Goal: Register for event/course

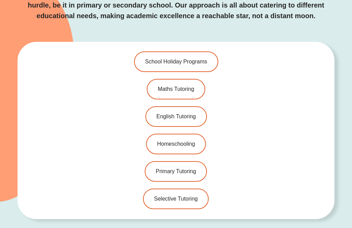
scroll to position [1725, 0]
click at [197, 197] on span "Selective Tutoring" at bounding box center [176, 199] width 44 height 5
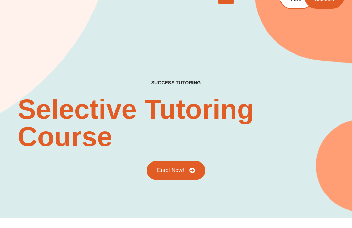
scroll to position [18, 0]
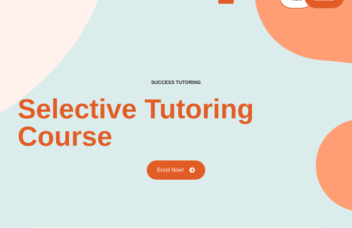
click at [192, 167] on link "Enrol Now!" at bounding box center [176, 170] width 58 height 19
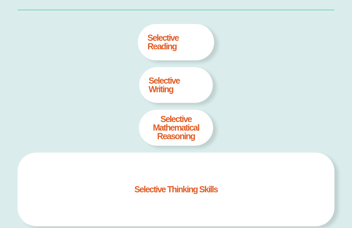
scroll to position [384, 0]
click at [242, 176] on div "Selective thinking skills" at bounding box center [176, 190] width 317 height 74
click at [201, 132] on h4 "selective Mathematical Reasoning" at bounding box center [176, 128] width 64 height 26
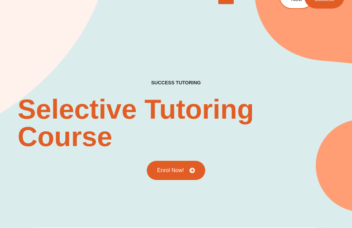
scroll to position [19, 0]
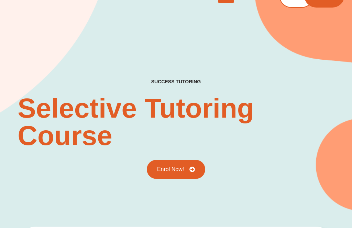
click at [195, 171] on icon at bounding box center [191, 169] width 5 height 5
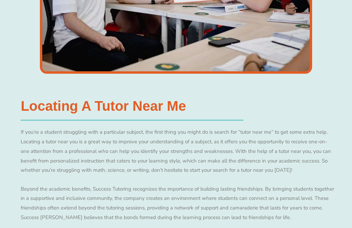
scroll to position [589, 0]
